Goal: Communication & Community: Share content

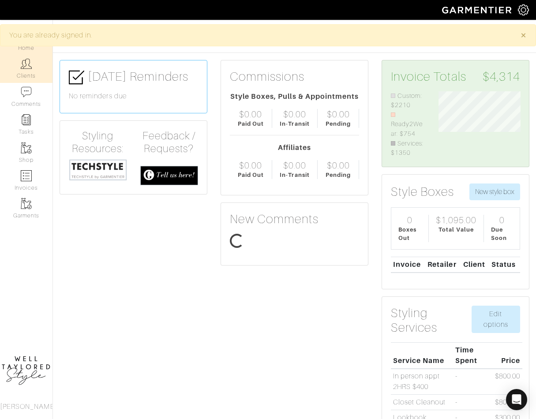
scroll to position [67, 95]
click at [30, 74] on link "Clients" at bounding box center [26, 69] width 52 height 28
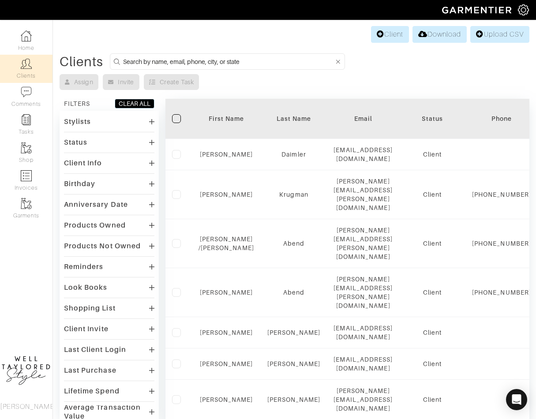
click at [228, 58] on input at bounding box center [228, 61] width 211 height 11
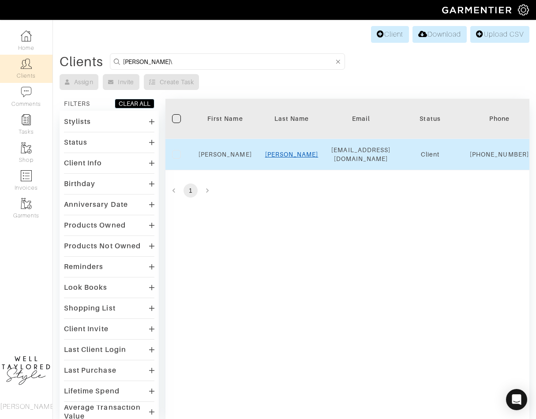
type input "neal\"
click at [287, 158] on link "Stephan" at bounding box center [291, 154] width 53 height 7
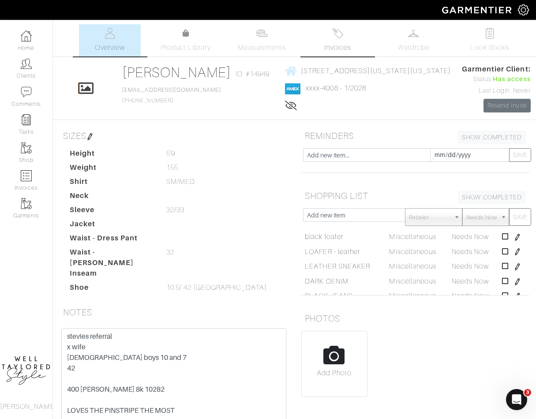
click at [317, 50] on link "Invoices" at bounding box center [338, 40] width 62 height 32
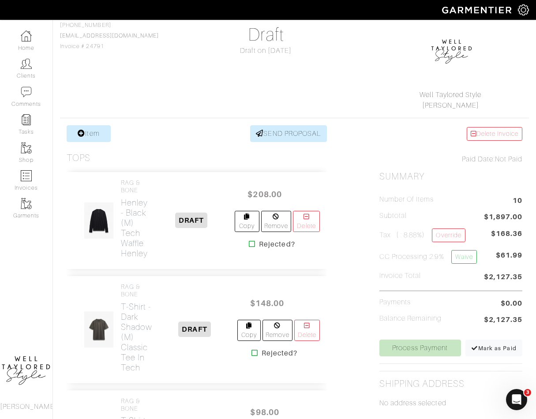
scroll to position [87, 0]
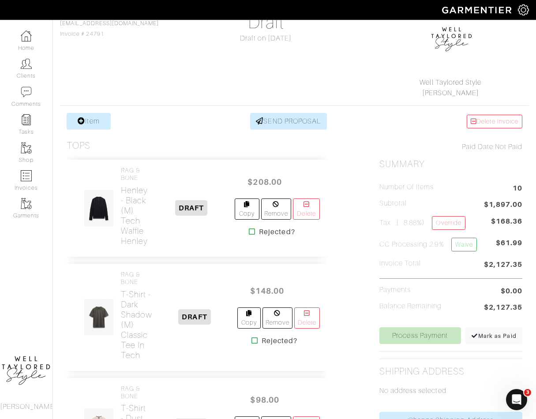
click at [164, 113] on div "Item SEND PROPOSAL" at bounding box center [197, 121] width 260 height 17
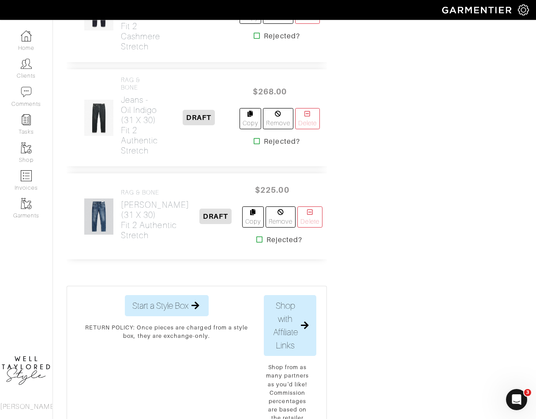
scroll to position [77, 0]
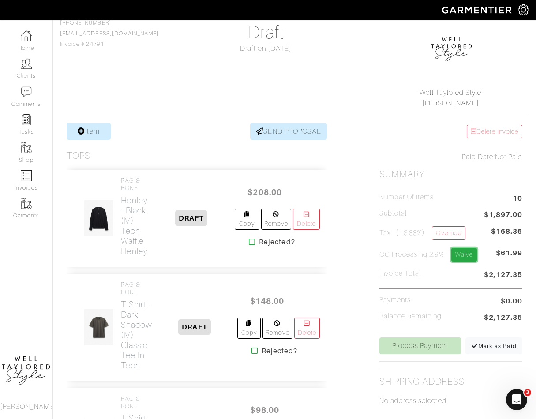
click at [457, 255] on link "Waive" at bounding box center [464, 255] width 26 height 14
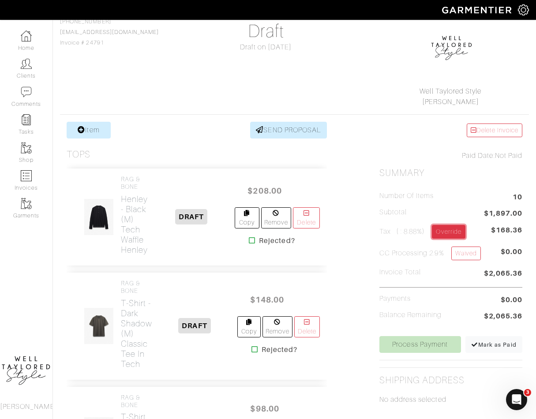
click at [448, 231] on link "Override" at bounding box center [448, 232] width 33 height 14
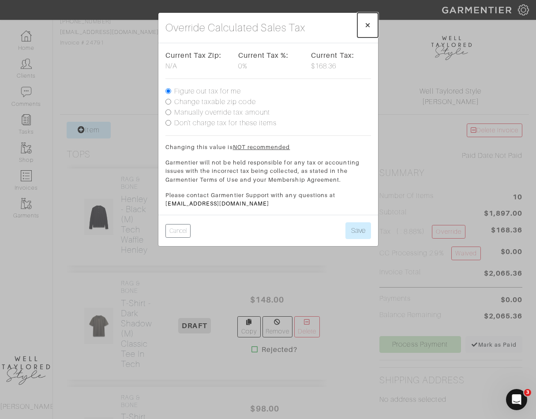
click at [364, 26] on span "×" at bounding box center [367, 25] width 7 height 12
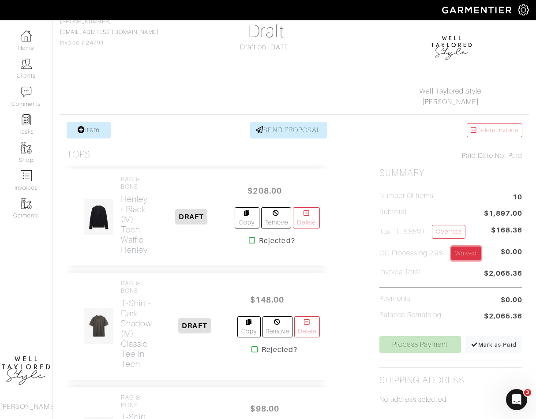
click at [471, 250] on link "Waived" at bounding box center [466, 253] width 30 height 14
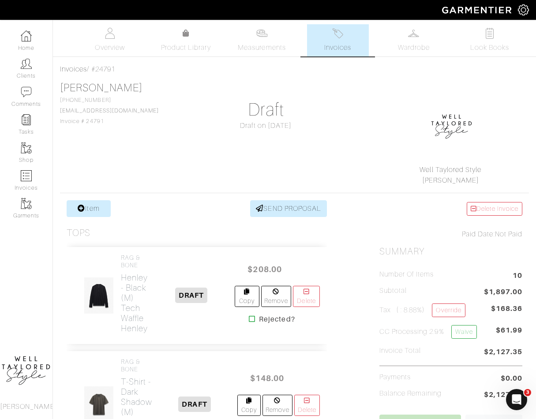
scroll to position [858, 0]
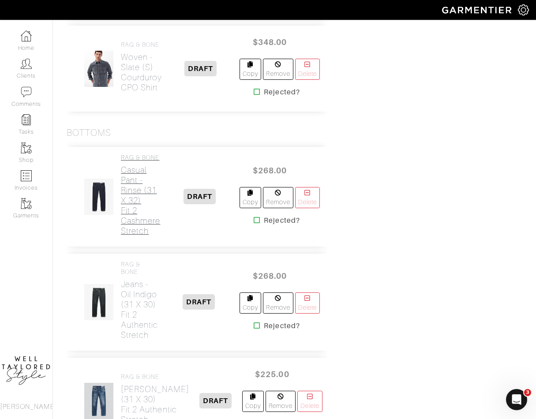
click at [134, 222] on h2 "Casual Pant - Rinse (31 X 32) Fit 2 Cashmere Stretch" at bounding box center [140, 200] width 39 height 71
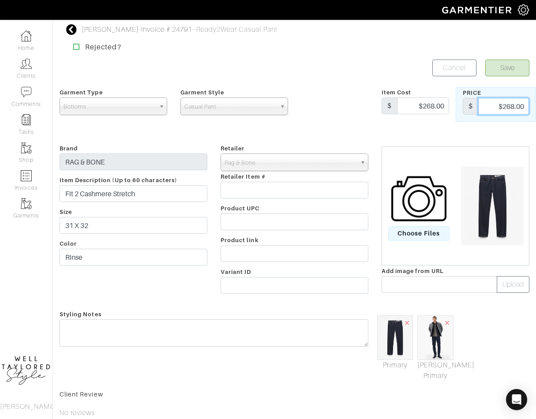
click at [505, 108] on input "$268.00" at bounding box center [503, 106] width 51 height 17
type input "368"
click at [411, 97] on input "$268.00" at bounding box center [423, 105] width 52 height 17
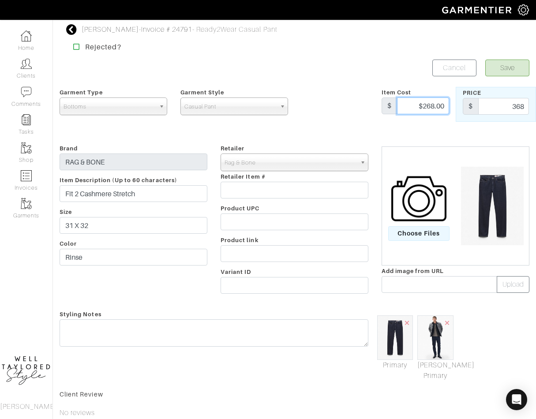
click at [411, 97] on input "$268.00" at bounding box center [423, 105] width 52 height 17
type input "368"
click at [505, 67] on button "Save" at bounding box center [507, 68] width 44 height 17
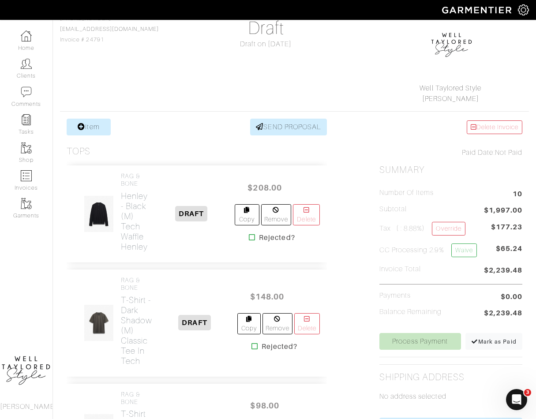
scroll to position [82, 0]
click at [451, 228] on link "Override" at bounding box center [448, 228] width 33 height 14
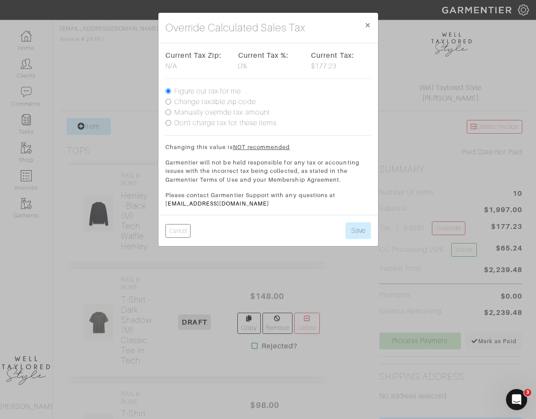
click at [219, 112] on label "Manually override tax amount" at bounding box center [222, 112] width 96 height 11
click at [171, 112] on input "Manually override tax amount" at bounding box center [168, 112] width 6 height 6
radio input "true"
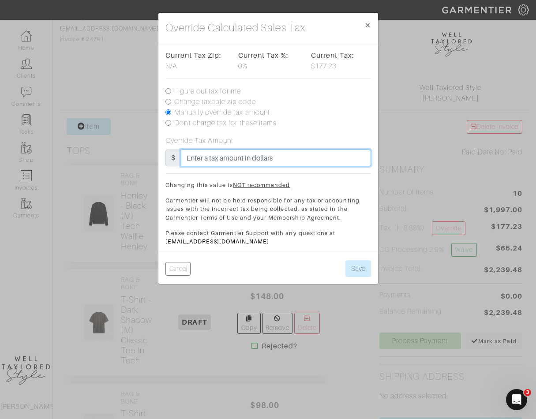
click at [205, 158] on input "text" at bounding box center [276, 157] width 190 height 17
type input "151.14"
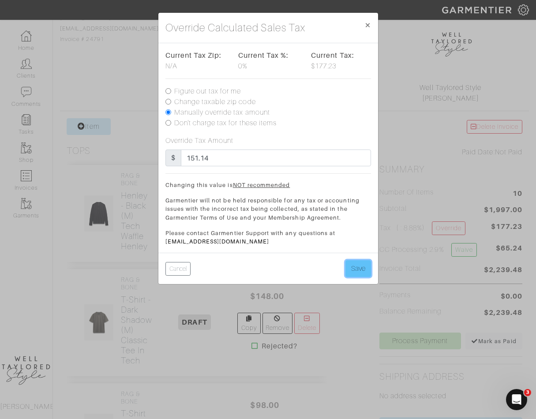
click at [362, 262] on button "Save" at bounding box center [358, 268] width 26 height 17
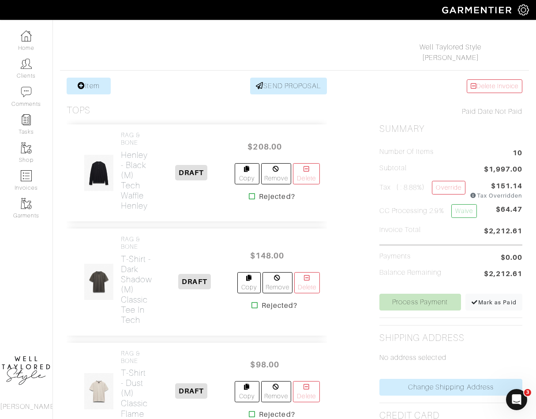
click at [40, 254] on nav "Home Clients Comments Tasks Shop Invoices Garments [PERSON_NAME]" at bounding box center [26, 219] width 53 height 399
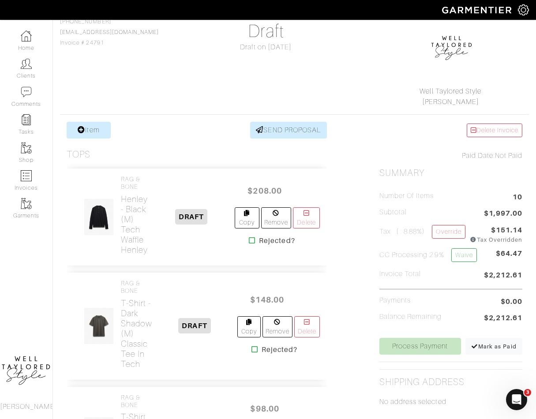
scroll to position [78, 0]
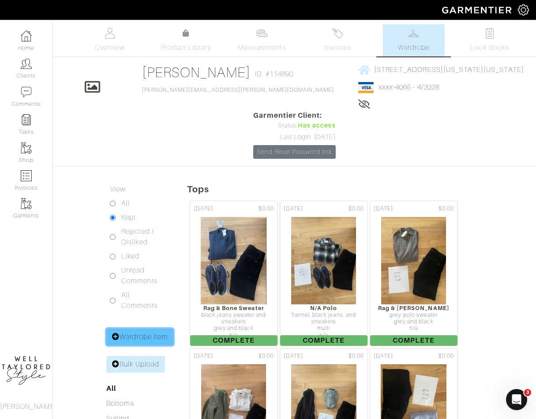
click at [147, 328] on link "Wardrobe Item" at bounding box center [139, 336] width 67 height 17
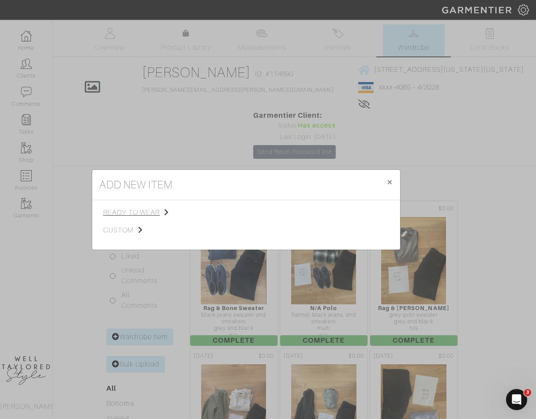
click at [160, 214] on span "ready to wear" at bounding box center [147, 212] width 89 height 11
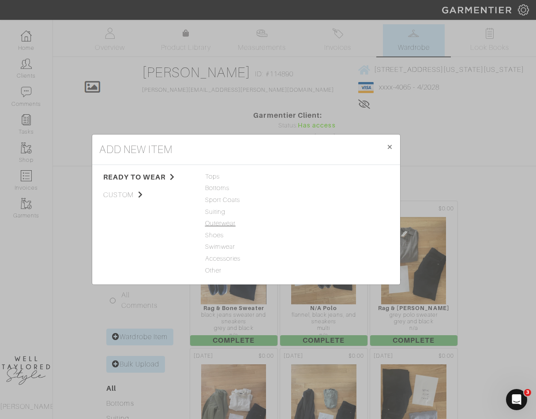
click at [222, 225] on span "Outerwear" at bounding box center [246, 224] width 82 height 10
click at [307, 176] on link "Jacket" at bounding box center [309, 176] width 19 height 7
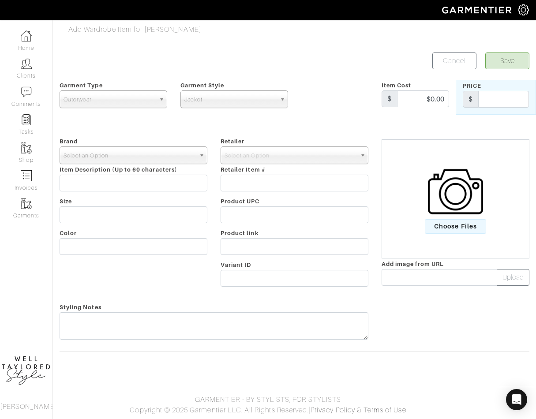
click at [142, 152] on span "Select an Option" at bounding box center [129, 156] width 132 height 18
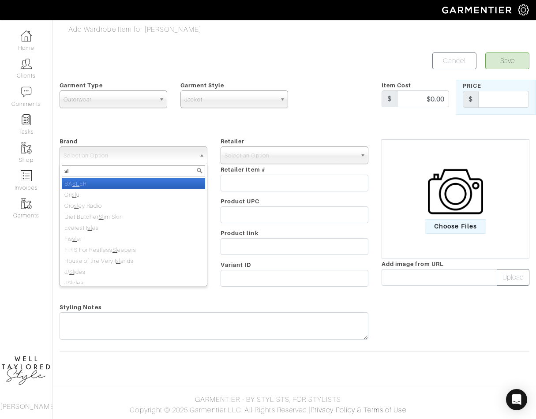
type input "s"
type input "misc"
select select "[PERSON_NAME]"
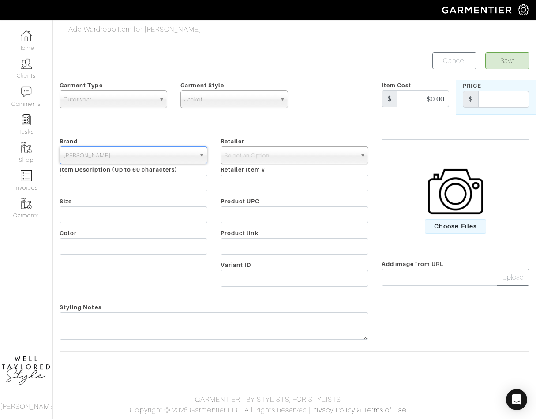
click at [105, 152] on span "[PERSON_NAME]" at bounding box center [129, 156] width 132 height 18
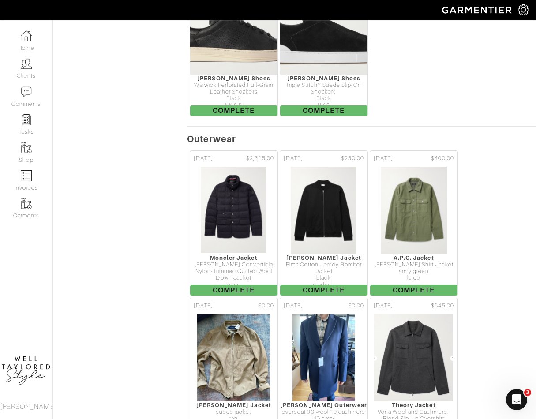
scroll to position [8836, 0]
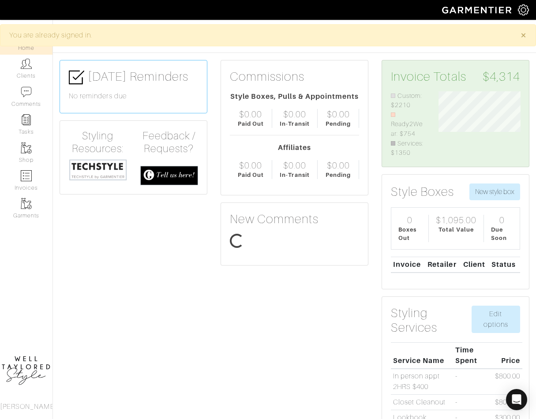
scroll to position [67, 95]
click at [28, 71] on link "Clients" at bounding box center [26, 69] width 52 height 28
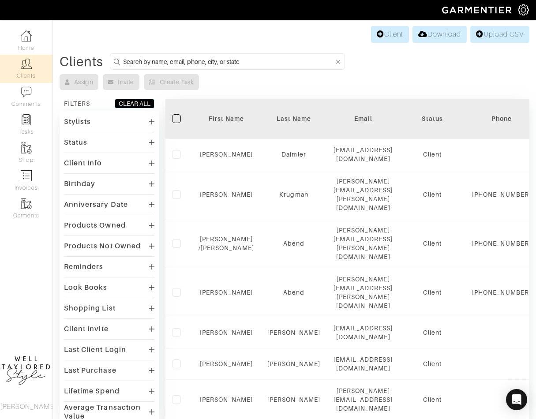
click at [157, 57] on input at bounding box center [228, 61] width 211 height 11
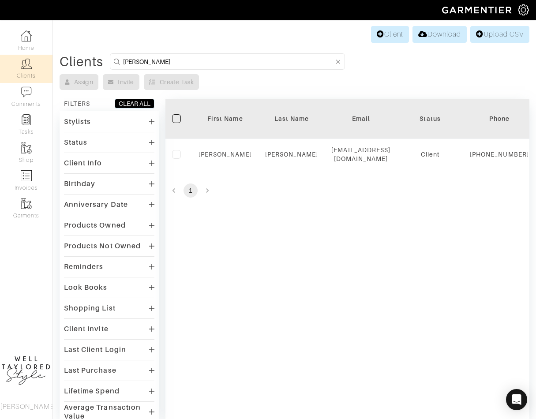
click at [195, 61] on input "neal" at bounding box center [228, 61] width 211 height 11
type input "reed"
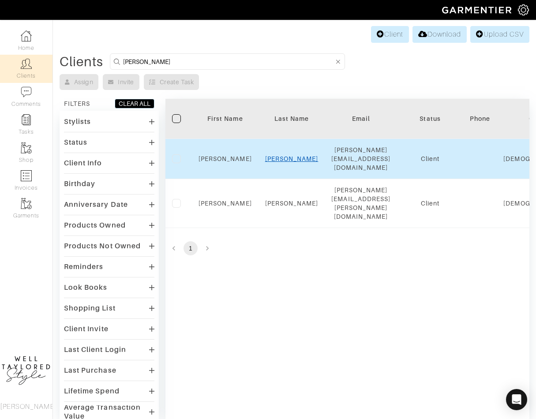
click at [292, 155] on link "[PERSON_NAME]" at bounding box center [291, 158] width 53 height 7
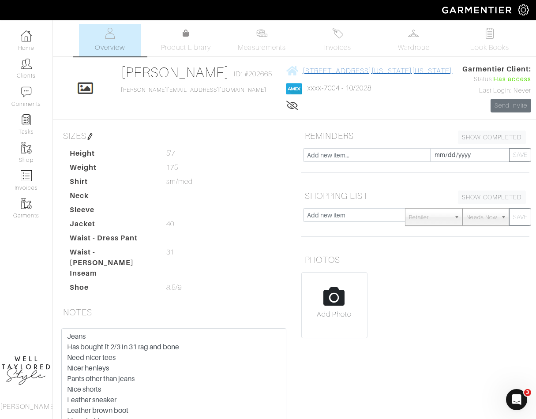
click at [317, 70] on span "[STREET_ADDRESS][US_STATE][US_STATE]" at bounding box center [377, 71] width 150 height 8
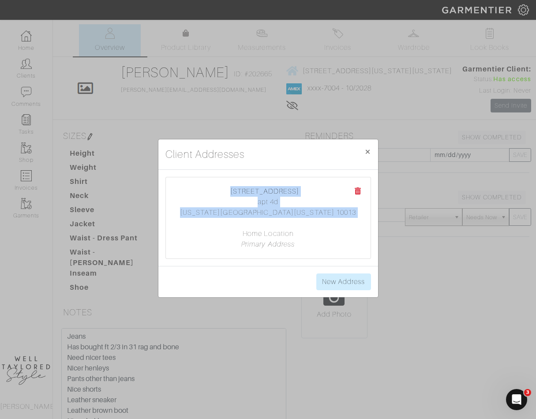
drag, startPoint x: 234, startPoint y: 193, endPoint x: 307, endPoint y: 220, distance: 78.0
click at [307, 220] on center "73 worth street apt 4d new york, New York 10013 Home Location Primary Address" at bounding box center [268, 217] width 187 height 63
copy center "73 worth street apt 4d new york, New York 10013"
click at [369, 146] on span "×" at bounding box center [367, 152] width 7 height 12
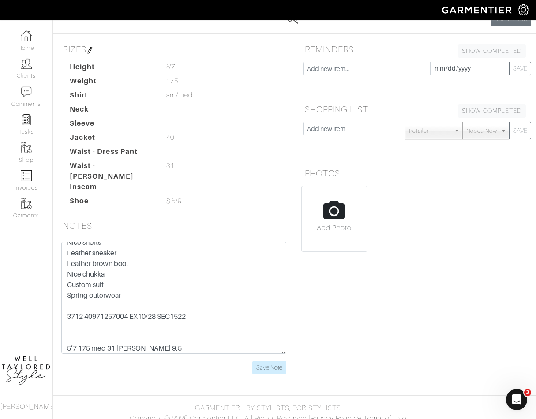
scroll to position [63, 0]
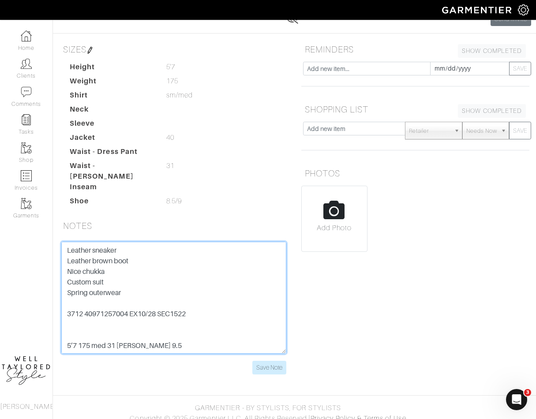
click at [106, 305] on textarea "Jeans Has bought ft 2/3 in 31 rag and bone Need nicer tees Nicer henleys Pants …" at bounding box center [173, 298] width 225 height 112
click at [243, 299] on textarea "Jeans Has bought ft 2/3 in 31 rag and bone Need nicer tees Nicer henleys Pants …" at bounding box center [173, 298] width 225 height 112
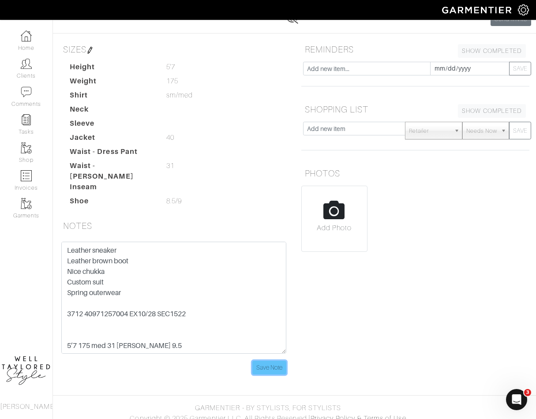
click at [254, 361] on input "Save Note" at bounding box center [269, 368] width 34 height 14
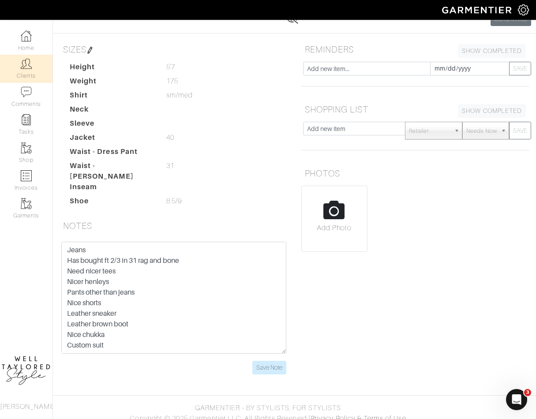
click at [24, 67] on img at bounding box center [26, 63] width 11 height 11
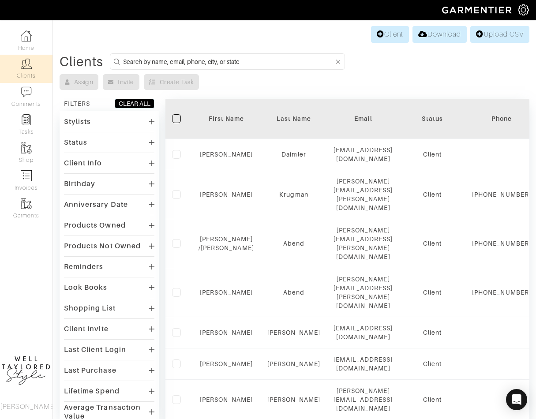
click at [206, 60] on input at bounding box center [228, 61] width 211 height 11
type input "k"
type input "45 hoyt"
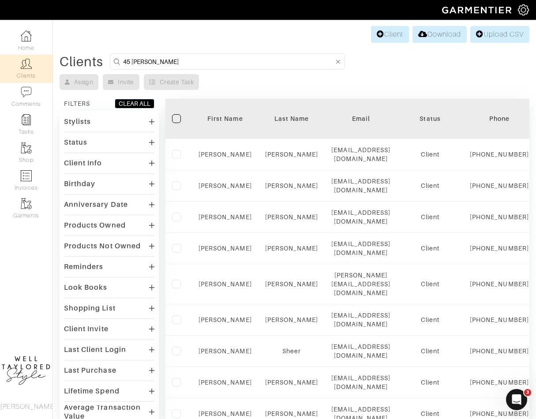
click at [226, 61] on input "45 hoyt" at bounding box center [228, 61] width 211 height 11
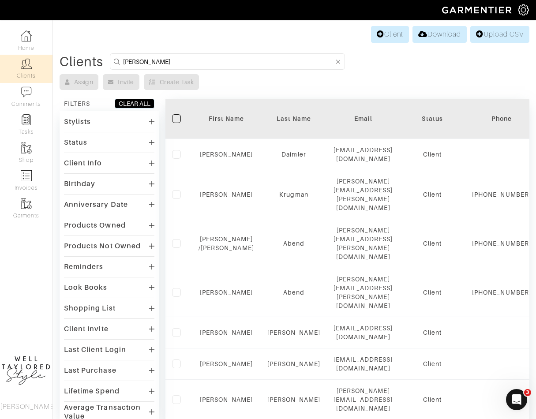
type input "kristin"
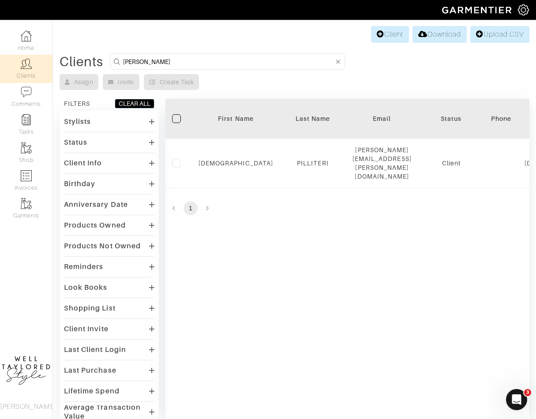
click at [230, 63] on input "kristin" at bounding box center [228, 61] width 211 height 11
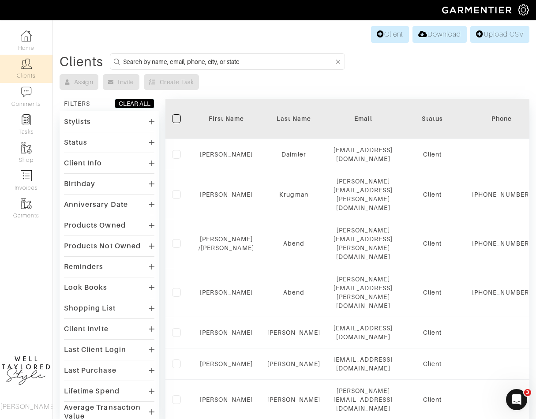
click at [212, 59] on input at bounding box center [228, 61] width 211 height 11
type input "natalie kril"
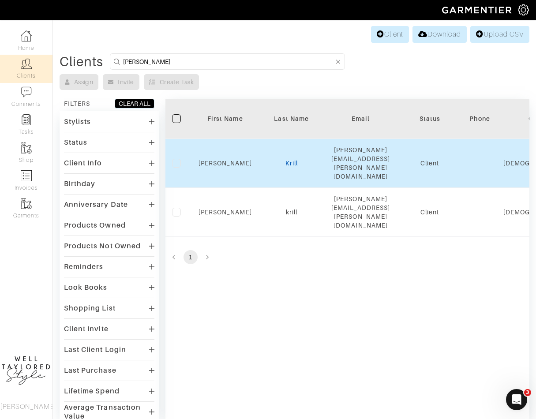
click at [287, 160] on link "Krill" at bounding box center [291, 163] width 12 height 7
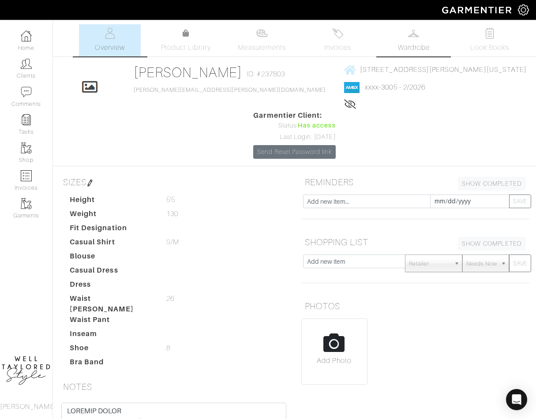
click at [399, 39] on link "Wardrobe" at bounding box center [414, 40] width 62 height 32
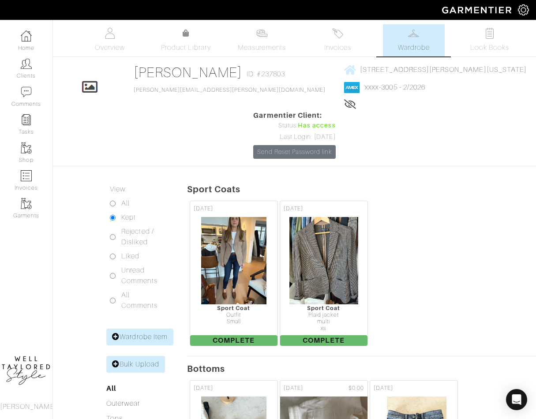
scroll to position [1563, 0]
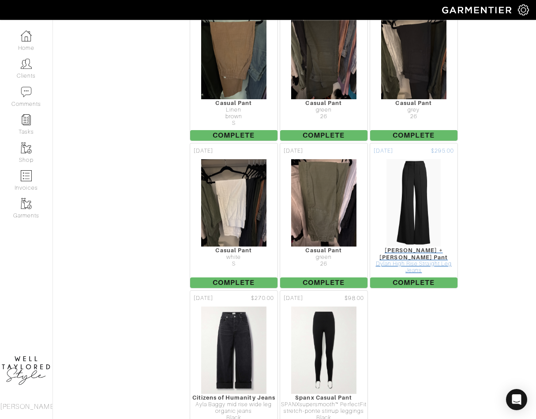
click at [423, 247] on div "Alice + Olivia Casual Pant" at bounding box center [413, 254] width 87 height 14
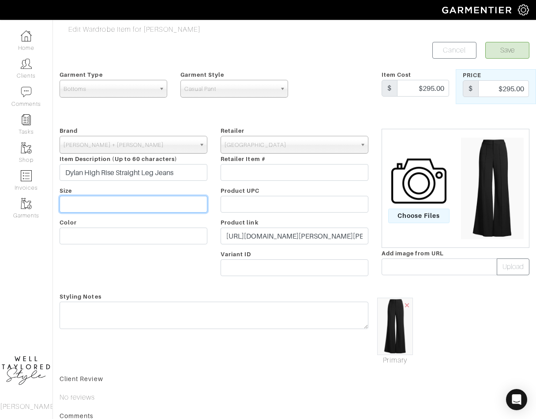
click at [110, 196] on input "text" at bounding box center [134, 204] width 148 height 17
click at [110, 200] on input "text" at bounding box center [134, 204] width 148 height 17
type input "4"
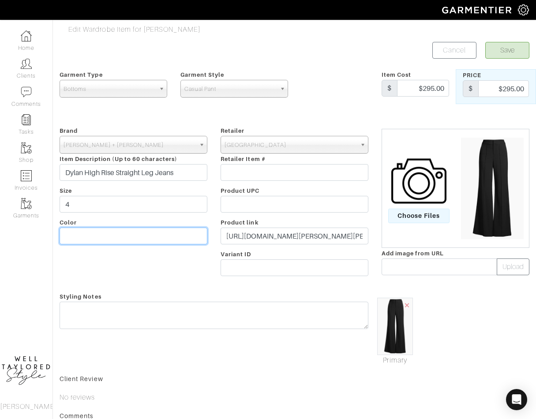
click at [89, 234] on input "text" at bounding box center [134, 236] width 148 height 17
type input "Black"
click at [512, 52] on button "Save" at bounding box center [507, 50] width 44 height 17
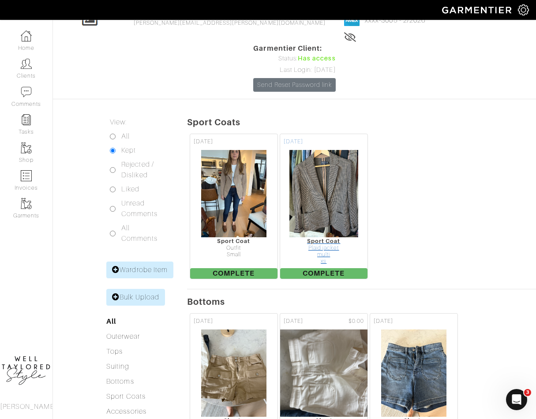
scroll to position [1563, 0]
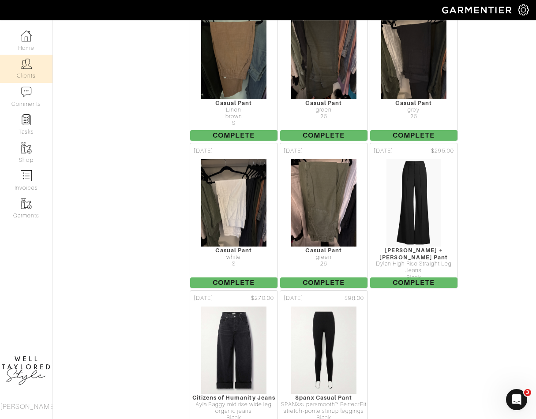
click at [30, 66] on img at bounding box center [26, 63] width 11 height 11
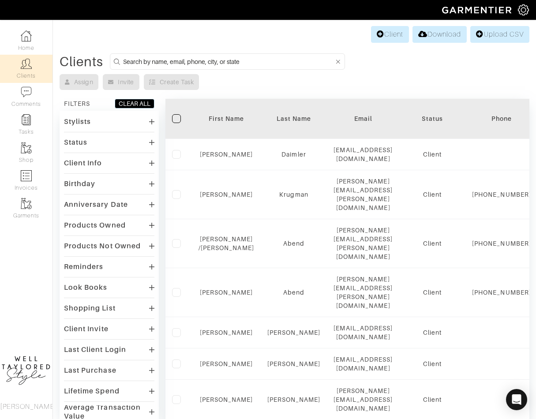
click at [193, 59] on input at bounding box center [228, 61] width 211 height 11
type input "dana"
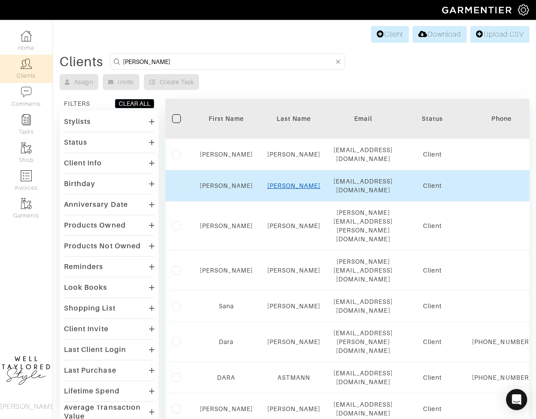
click at [291, 184] on link "kuller" at bounding box center [293, 185] width 53 height 7
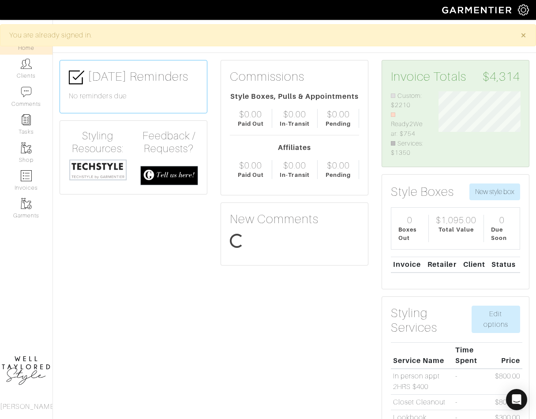
scroll to position [67, 95]
click at [24, 68] on img at bounding box center [26, 63] width 11 height 11
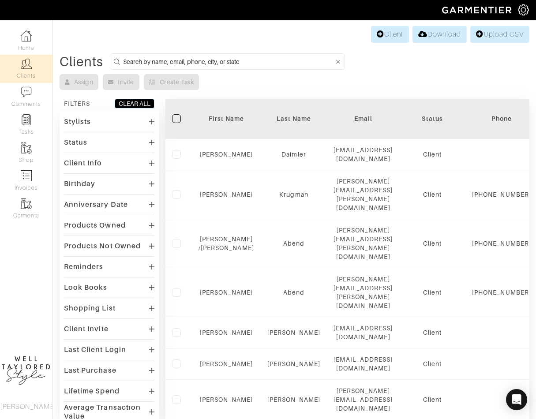
click at [161, 60] on input at bounding box center [228, 61] width 211 height 11
type input "anneil"
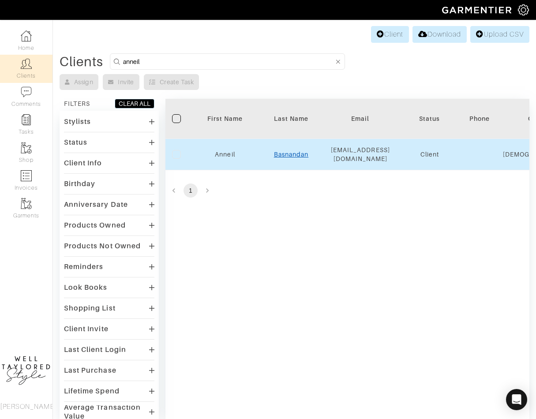
click at [294, 156] on link "Basnandan" at bounding box center [291, 154] width 34 height 7
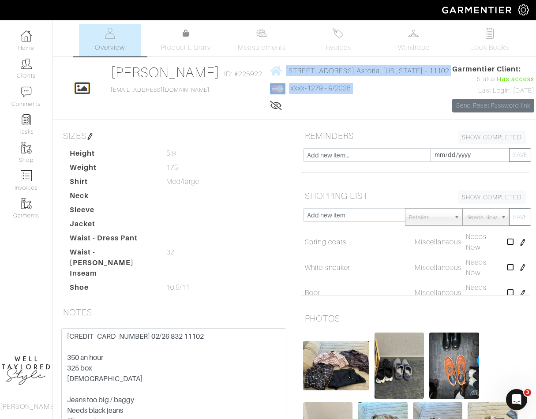
drag, startPoint x: 282, startPoint y: 63, endPoint x: 454, endPoint y: 73, distance: 172.2
click at [454, 73] on div "Click To Edit [PERSON_NAME] ID: #225922 [EMAIL_ADDRESS][DOMAIN_NAME] [STREET_AD…" at bounding box center [294, 88] width 483 height 49
copy div "[STREET_ADDRESS][US_STATE] xxxx-1279 - 9/2026"
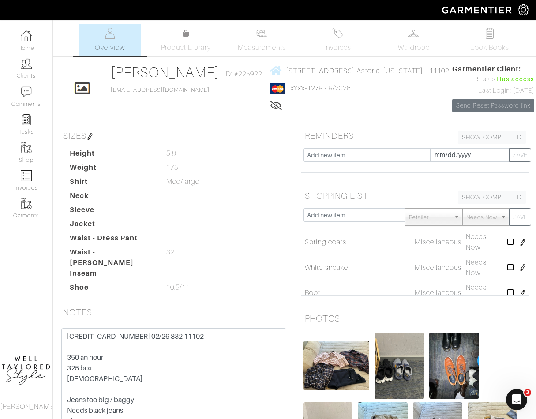
drag, startPoint x: 286, startPoint y: 61, endPoint x: 451, endPoint y: 71, distance: 165.2
copy link "30-57 Crescent St, Apt 2B Astoria, New York - 1110"
click at [259, 158] on div "Height 5 8 5 8 Weight 175 175 Shirt Med/large Med/large Neck Sleeve Jacket Wais…" at bounding box center [178, 222] width 231 height 148
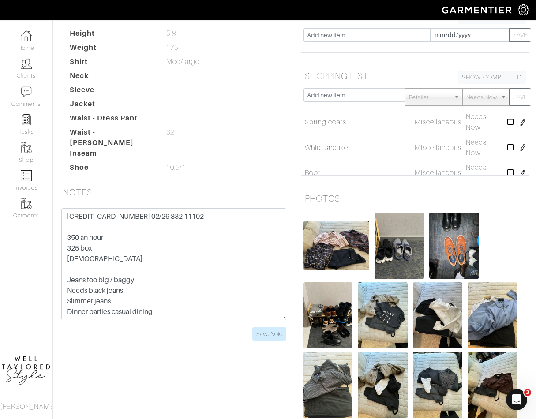
scroll to position [160, 0]
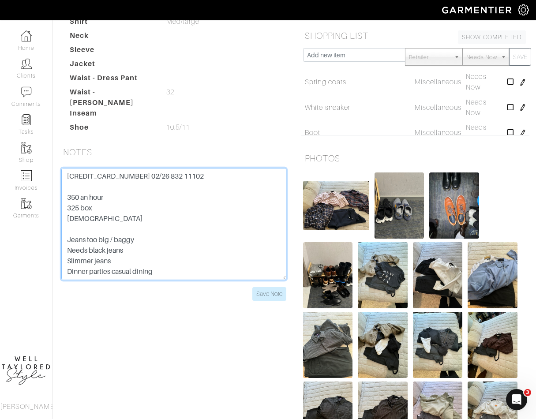
click at [66, 168] on textarea "5424 1815 5050 1279 02/26 832 11102 350 an hour 325 box 46 years old Jeans too …" at bounding box center [173, 224] width 225 height 112
click at [157, 172] on textarea "5424 1815 5050 1279 02/26 832 11102 350 an hour 325 box 46 years old Jeans too …" at bounding box center [173, 224] width 225 height 112
drag, startPoint x: 139, startPoint y: 170, endPoint x: 168, endPoint y: 168, distance: 29.6
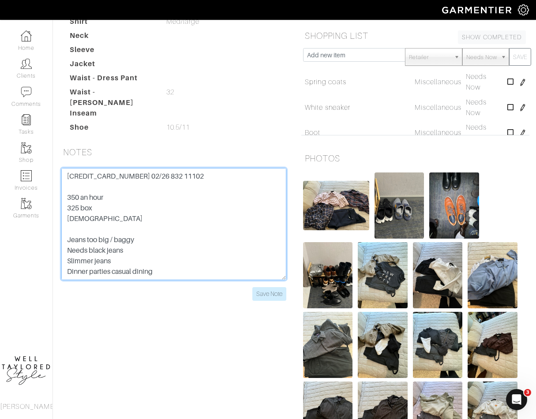
click at [170, 169] on textarea "5424 1815 5050 1279 02/26 832 11102 350 an hour 325 box 46 years old Jeans too …" at bounding box center [173, 224] width 225 height 112
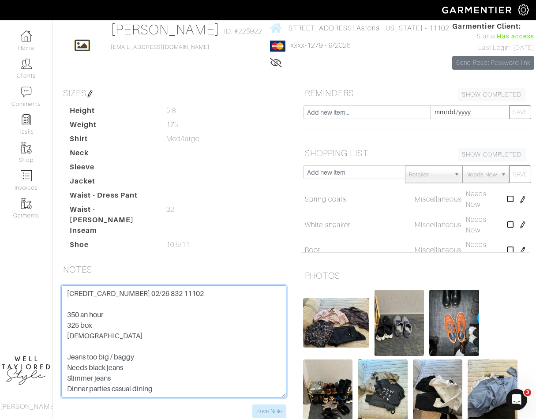
scroll to position [41, 0]
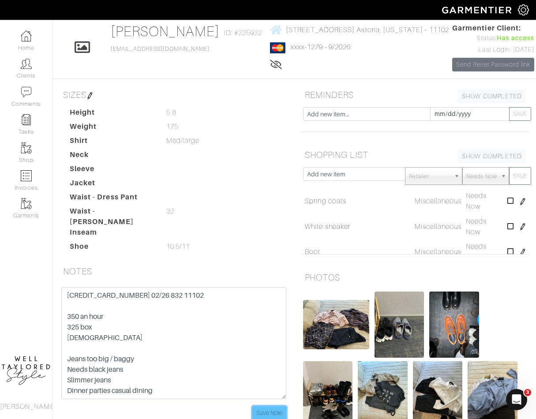
click at [261, 406] on input "Save Note" at bounding box center [269, 413] width 34 height 14
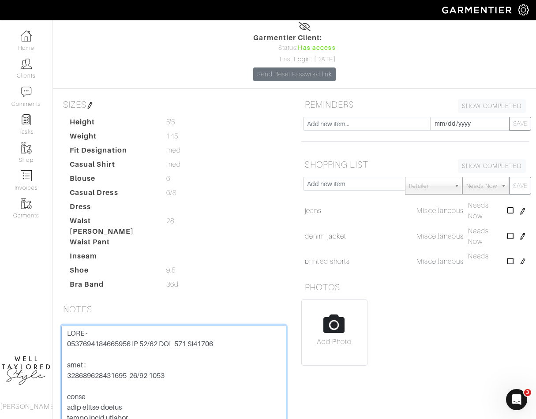
click at [99, 325] on textarea at bounding box center [173, 381] width 225 height 112
click at [121, 325] on textarea at bounding box center [173, 381] width 225 height 112
drag, startPoint x: 116, startPoint y: 291, endPoint x: 131, endPoint y: 291, distance: 15.0
click at [131, 325] on textarea at bounding box center [173, 381] width 225 height 112
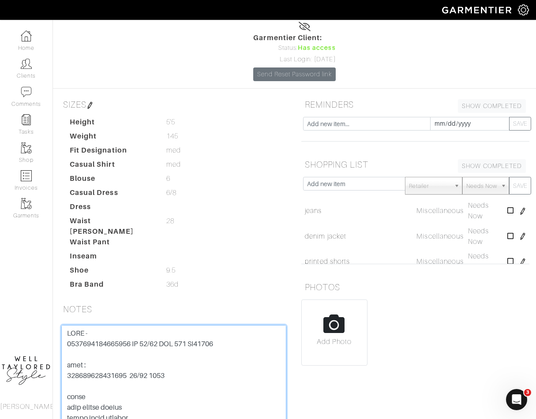
click at [124, 325] on textarea at bounding box center [173, 381] width 225 height 112
drag, startPoint x: 113, startPoint y: 321, endPoint x: 130, endPoint y: 321, distance: 17.2
click at [130, 325] on textarea at bounding box center [173, 381] width 225 height 112
click at [157, 325] on textarea at bounding box center [173, 381] width 225 height 112
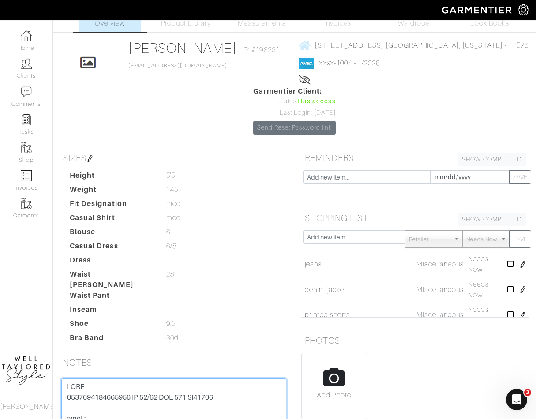
scroll to position [32, 0]
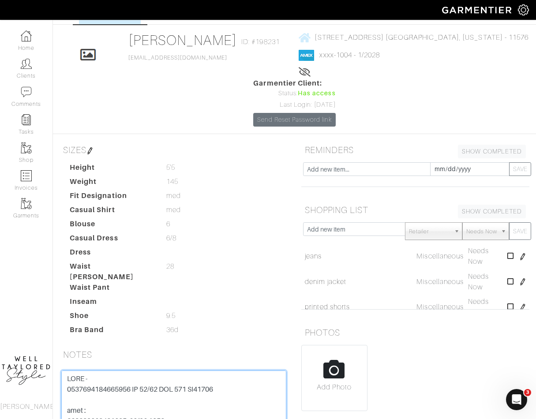
click at [182, 370] on textarea at bounding box center [173, 426] width 225 height 112
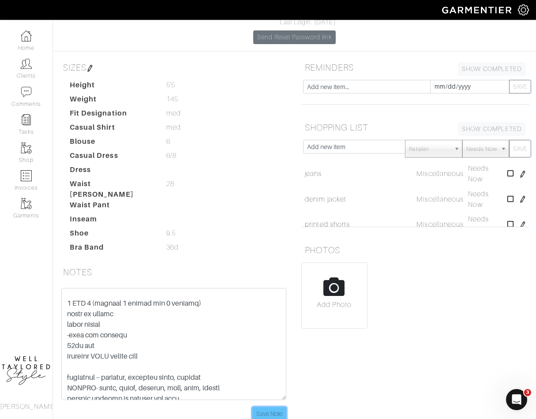
click at [269, 407] on input "Save Note" at bounding box center [269, 414] width 34 height 14
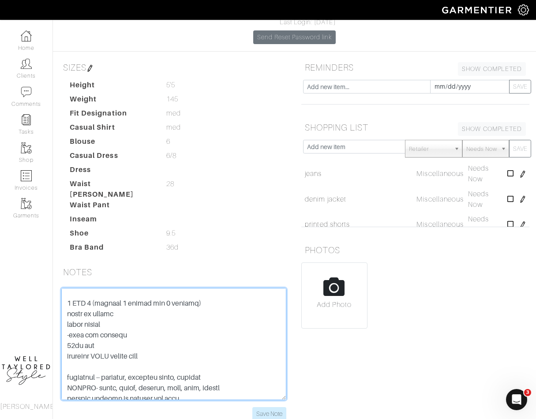
click at [112, 314] on textarea at bounding box center [173, 344] width 225 height 112
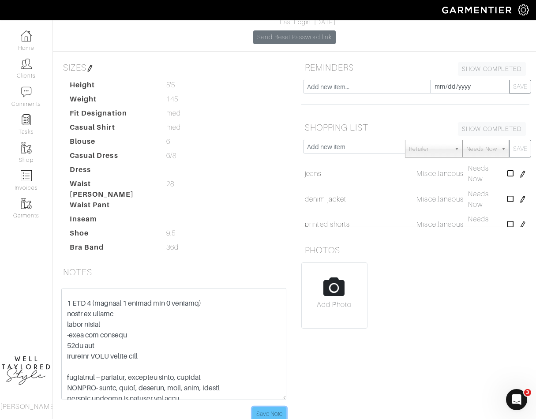
click at [265, 407] on input "Save Note" at bounding box center [269, 414] width 34 height 14
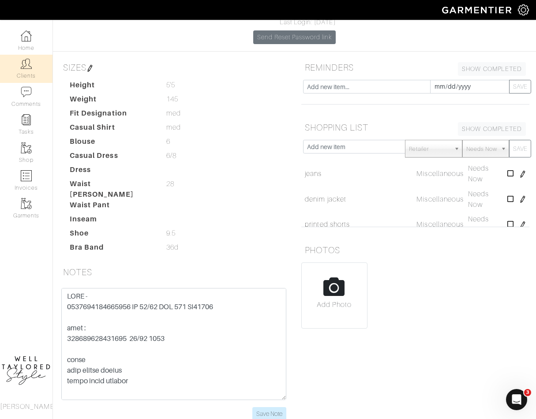
click at [31, 68] on img at bounding box center [26, 63] width 11 height 11
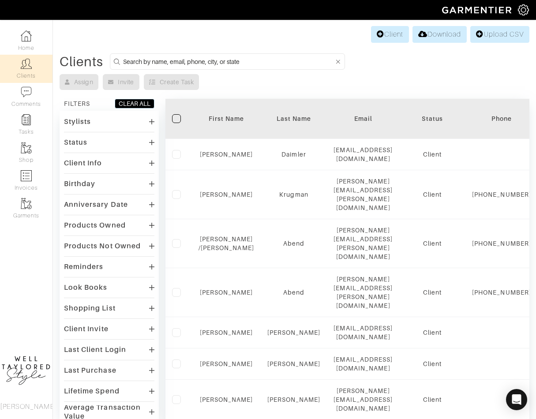
click at [139, 58] on input at bounding box center [228, 61] width 211 height 11
type input "o"
type input "strohm"
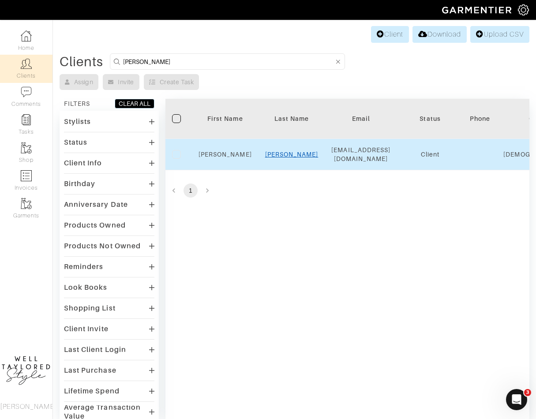
click at [289, 151] on link "Gaston" at bounding box center [291, 154] width 53 height 7
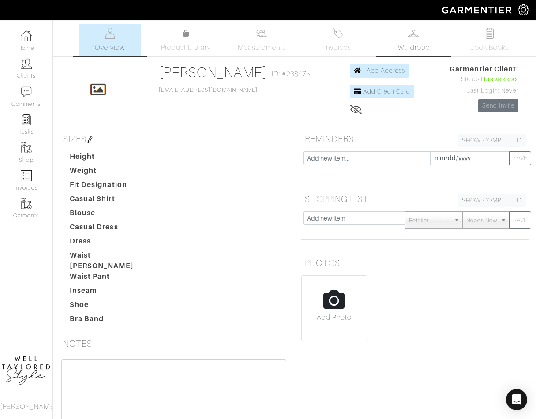
click at [403, 40] on link "Wardrobe" at bounding box center [414, 40] width 62 height 32
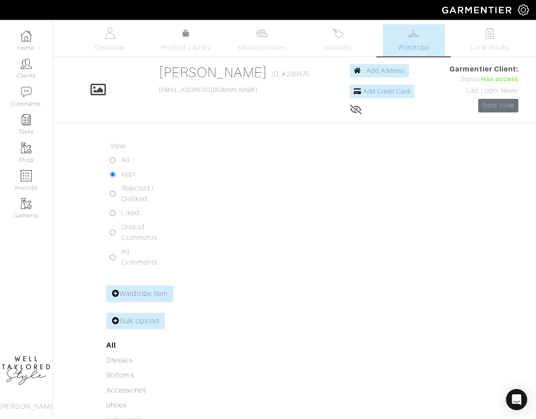
click at [295, 258] on div at bounding box center [361, 300] width 362 height 319
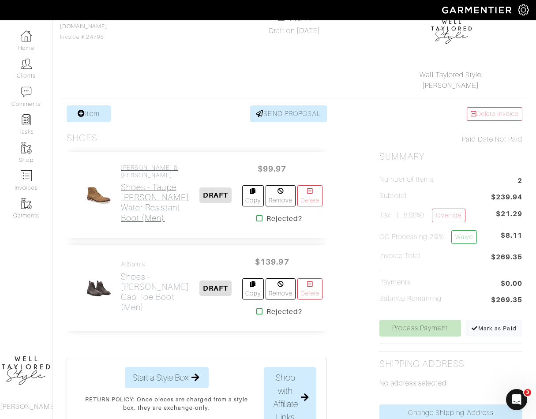
scroll to position [93, 0]
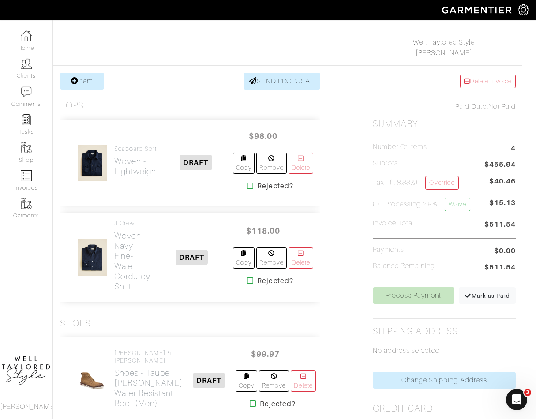
scroll to position [105, 7]
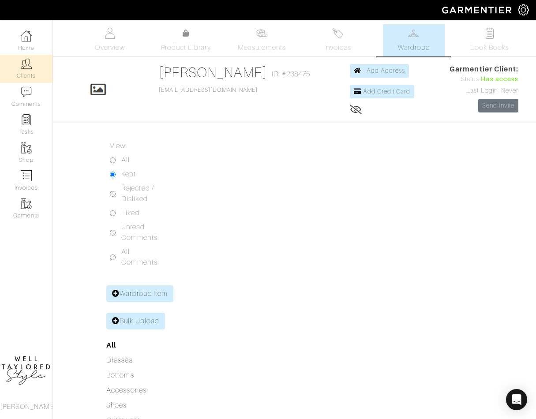
click at [15, 67] on link "Clients" at bounding box center [26, 69] width 52 height 28
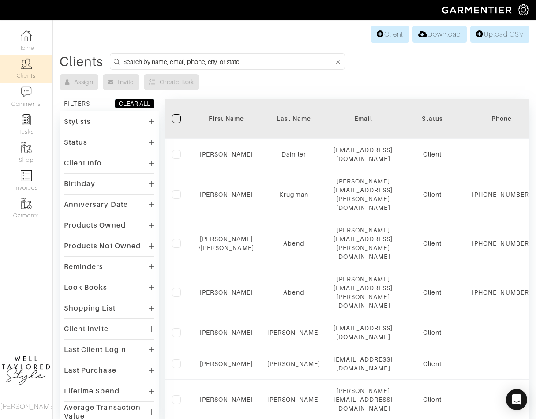
click at [173, 60] on input at bounding box center [228, 61] width 211 height 11
type input "dan"
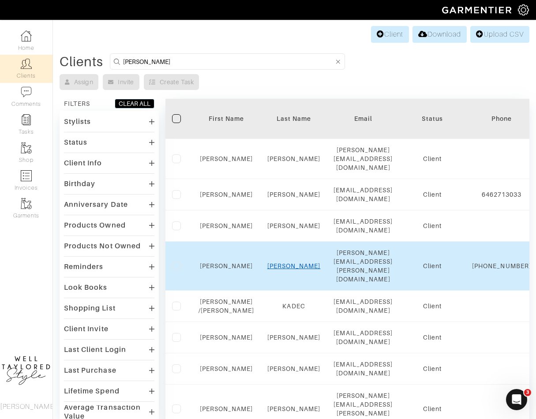
click at [291, 262] on link "Pillitteri" at bounding box center [293, 265] width 53 height 7
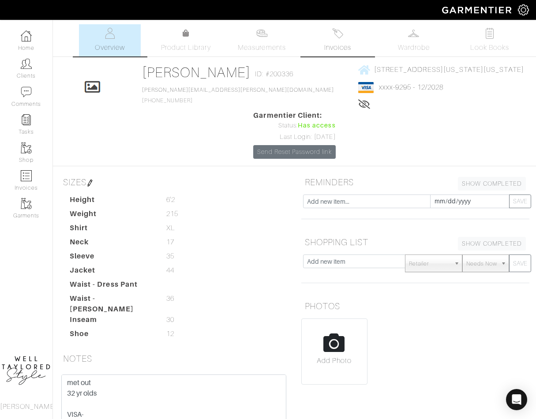
click at [337, 50] on span "Invoices" at bounding box center [337, 47] width 27 height 11
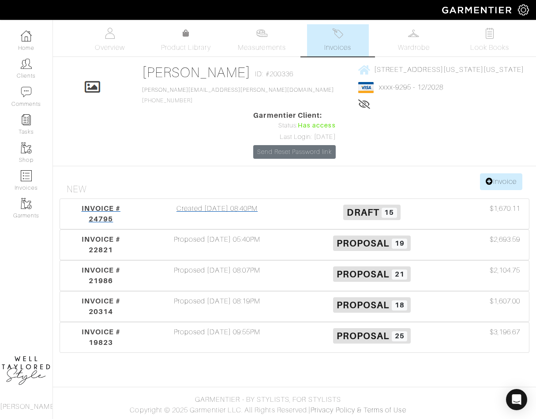
click at [207, 203] on div "Created [DATE] 08:40PM" at bounding box center [217, 213] width 155 height 21
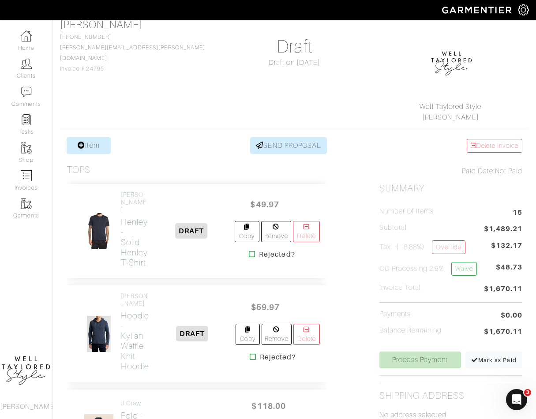
scroll to position [886, 0]
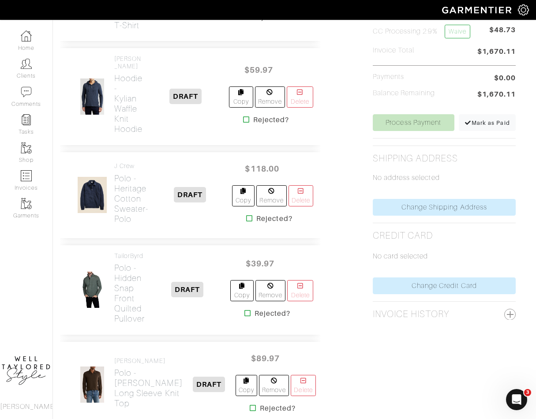
scroll to position [1574, 7]
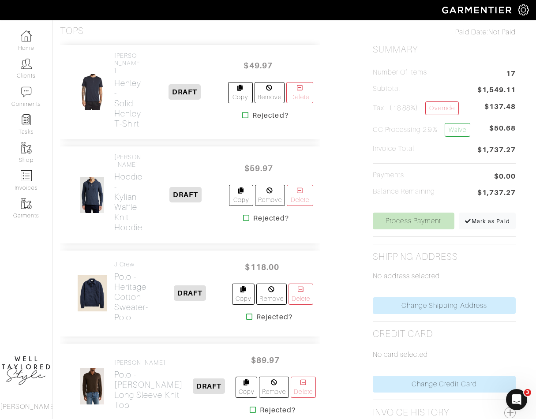
scroll to position [0, 7]
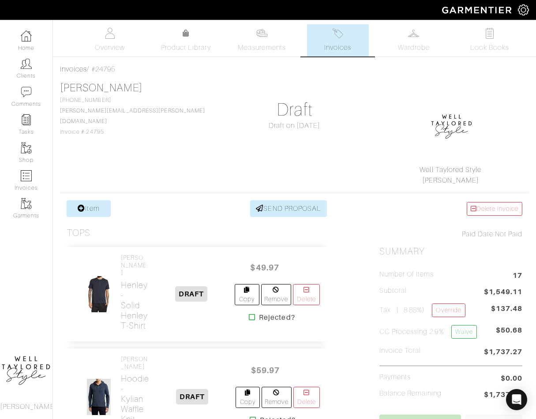
scroll to position [0, 7]
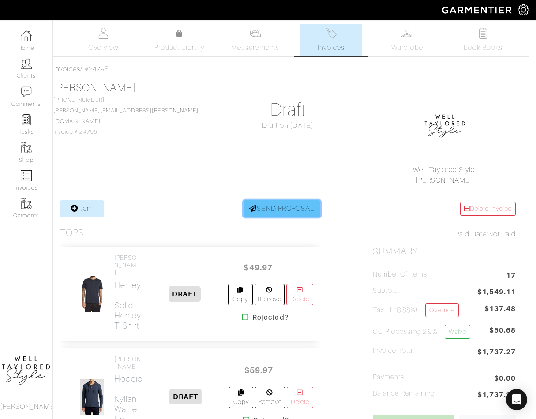
click at [282, 204] on link "SEND PROPOSAL" at bounding box center [281, 208] width 77 height 17
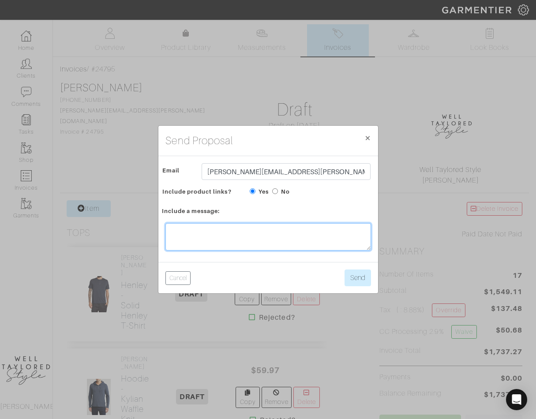
click at [238, 237] on textarea at bounding box center [267, 236] width 205 height 27
drag, startPoint x: 254, startPoint y: 234, endPoint x: 296, endPoint y: 231, distance: 41.6
click at [296, 234] on textarea "Hi! Let me know what you like" at bounding box center [267, 236] width 205 height 27
click at [291, 233] on textarea "Hi! Let me know what you want to order!" at bounding box center [267, 236] width 205 height 27
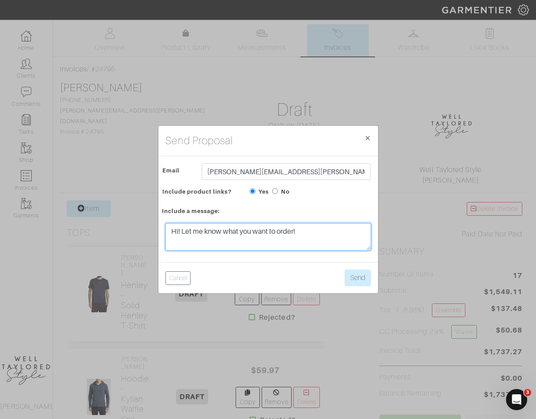
click at [291, 233] on textarea "Hi! Let me know what you want to order!" at bounding box center [267, 236] width 205 height 27
click at [314, 233] on textarea "Hi! Let me know what you want to order!" at bounding box center [267, 236] width 205 height 27
type textarea "Hi! Let me know what you want to order!"
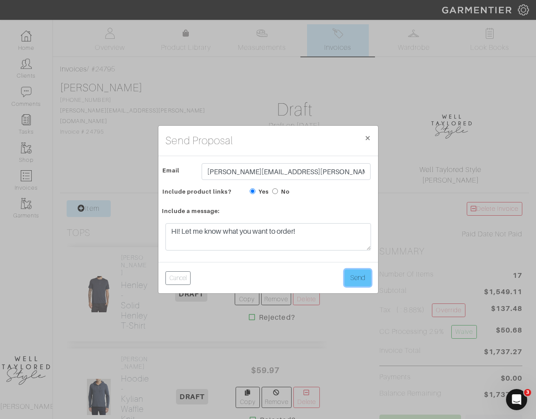
click at [363, 277] on button "Send" at bounding box center [357, 277] width 26 height 17
